Goal: Check status

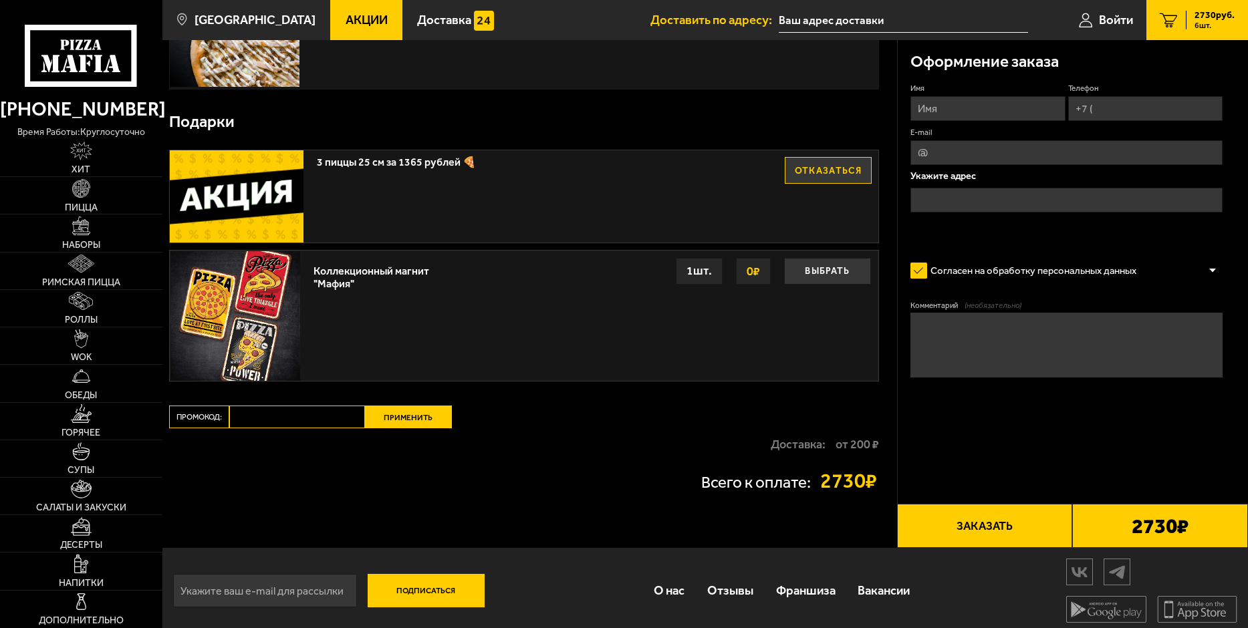
scroll to position [865, 0]
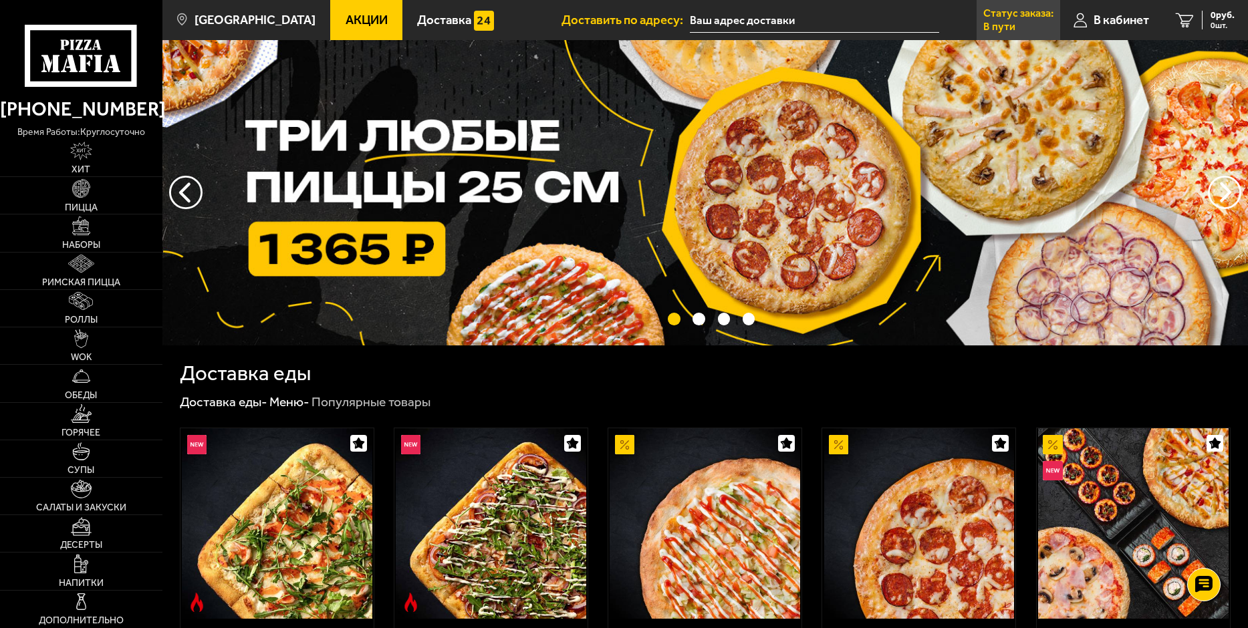
click at [1004, 18] on p "Статус заказа:" at bounding box center [1018, 13] width 70 height 11
